Goal: Find specific page/section: Find specific page/section

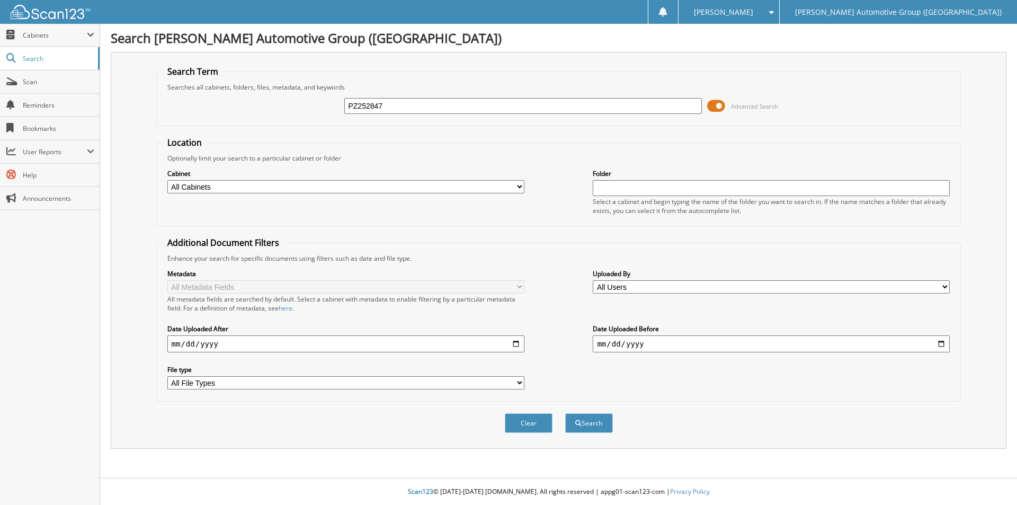
type input "PZ252847"
click at [329, 186] on select "All Cabinets LCD CAR DEALS LCD PARTS LCD SERVICE RO LFS CAR DEALS LFS PARTS LFS…" at bounding box center [345, 186] width 357 height 13
select select "44193"
click at [167, 180] on select "All Cabinets LCD CAR DEALS LCD PARTS LCD SERVICE RO LFS CAR DEALS LFS PARTS LFS…" at bounding box center [345, 186] width 357 height 13
click at [587, 423] on button "Search" at bounding box center [589, 423] width 48 height 20
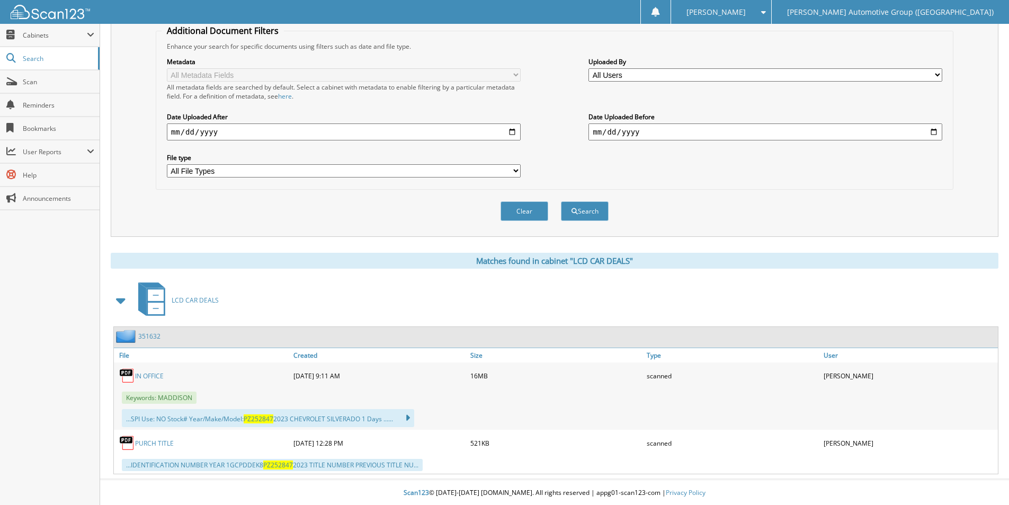
scroll to position [213, 0]
click at [153, 374] on link "IN OFFICE" at bounding box center [149, 374] width 29 height 9
click at [150, 373] on link "IN OFFICE" at bounding box center [149, 374] width 29 height 9
